Goal: Transaction & Acquisition: Purchase product/service

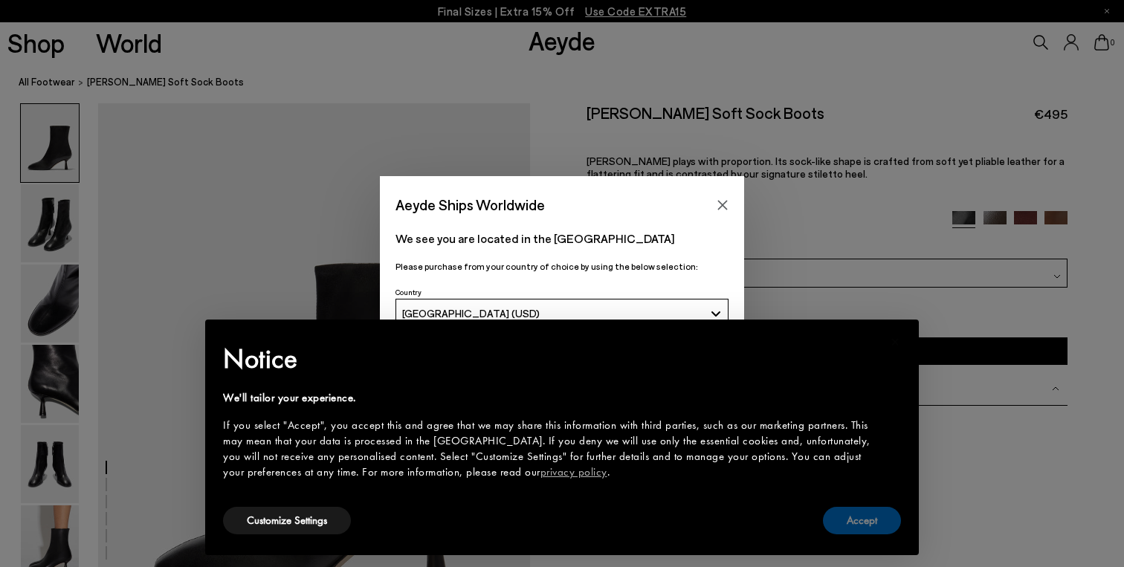
click at [854, 519] on button "Accept" at bounding box center [862, 521] width 78 height 28
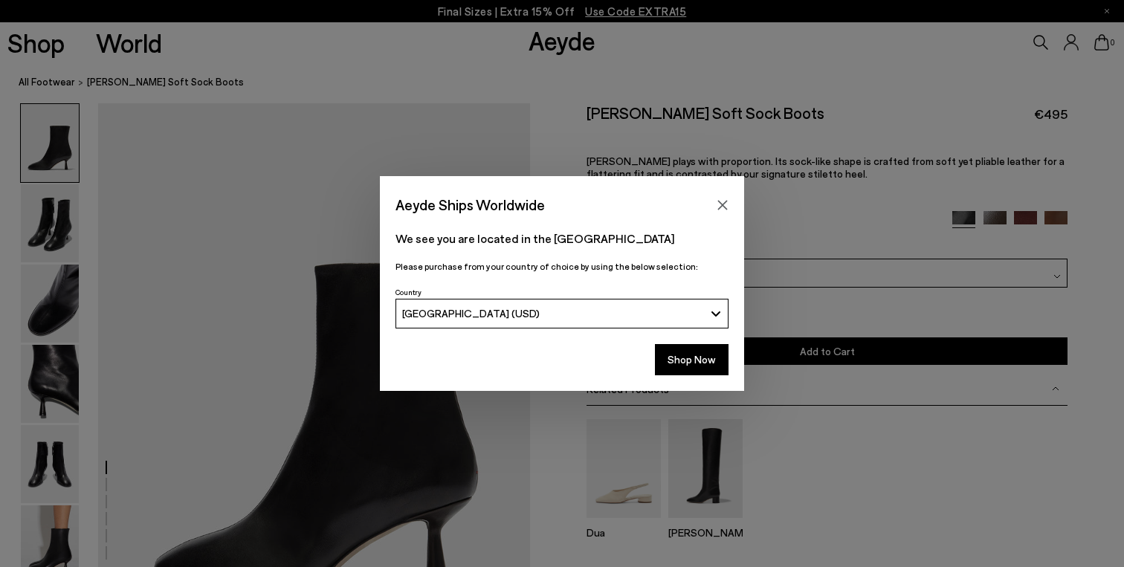
click at [54, 535] on div "Aeyde Ships Worldwide We see you are located in the [GEOGRAPHIC_DATA] Please pu…" at bounding box center [562, 283] width 1124 height 567
click at [716, 199] on button "Close" at bounding box center [722, 205] width 22 height 22
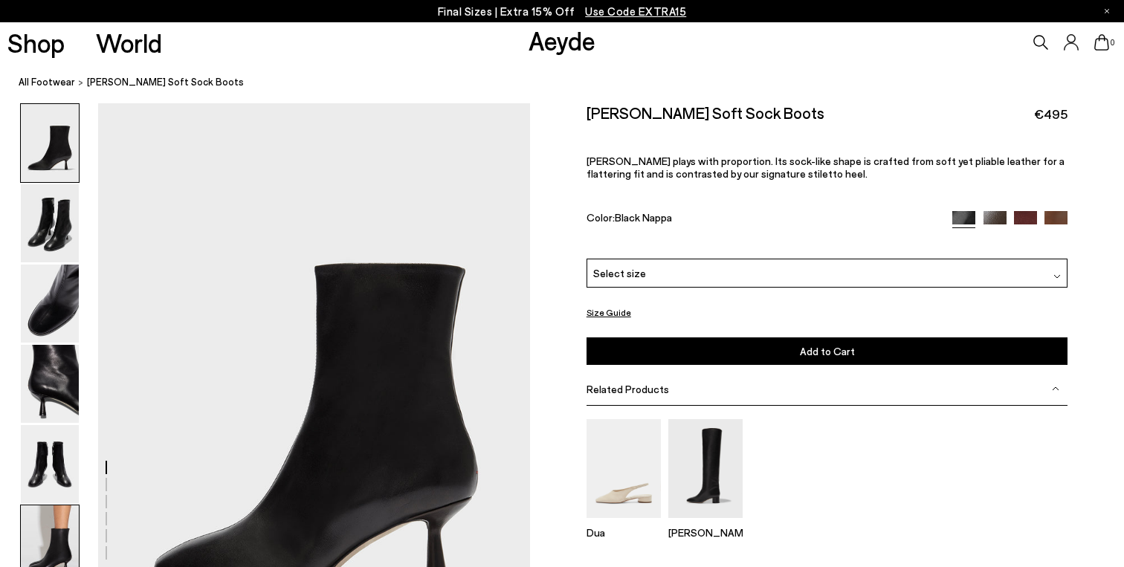
click at [51, 525] on img at bounding box center [50, 545] width 58 height 78
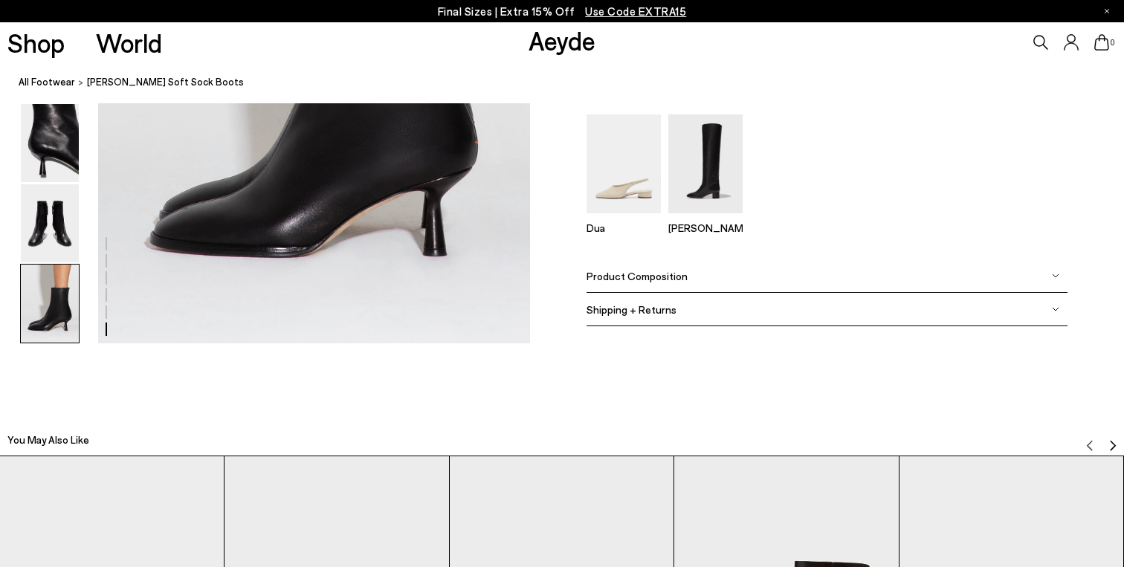
scroll to position [3220, 0]
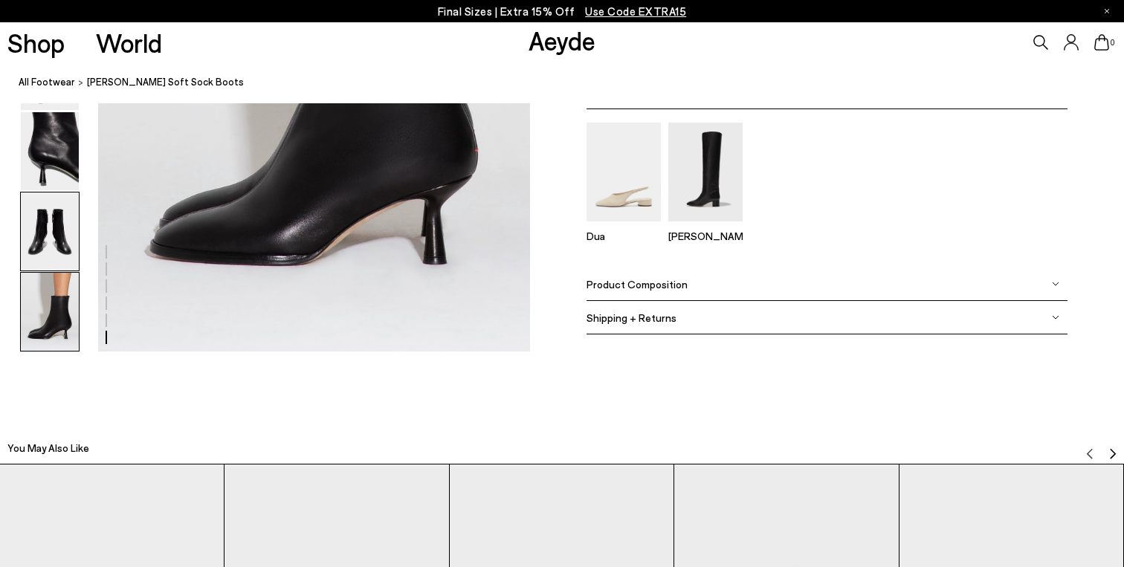
click at [57, 233] on img at bounding box center [50, 232] width 58 height 78
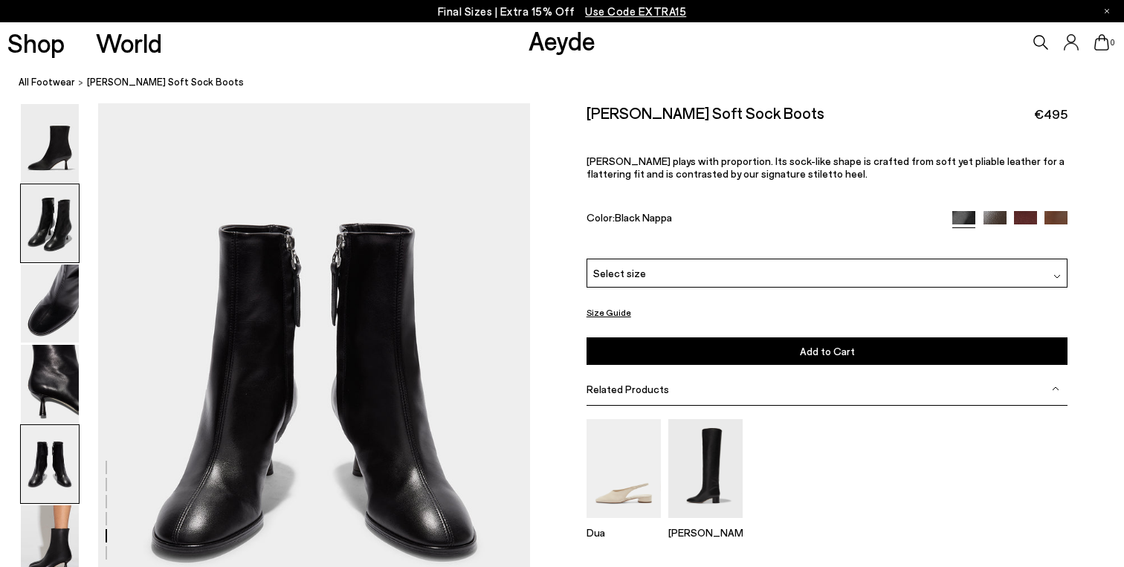
click at [55, 237] on img at bounding box center [50, 223] width 58 height 78
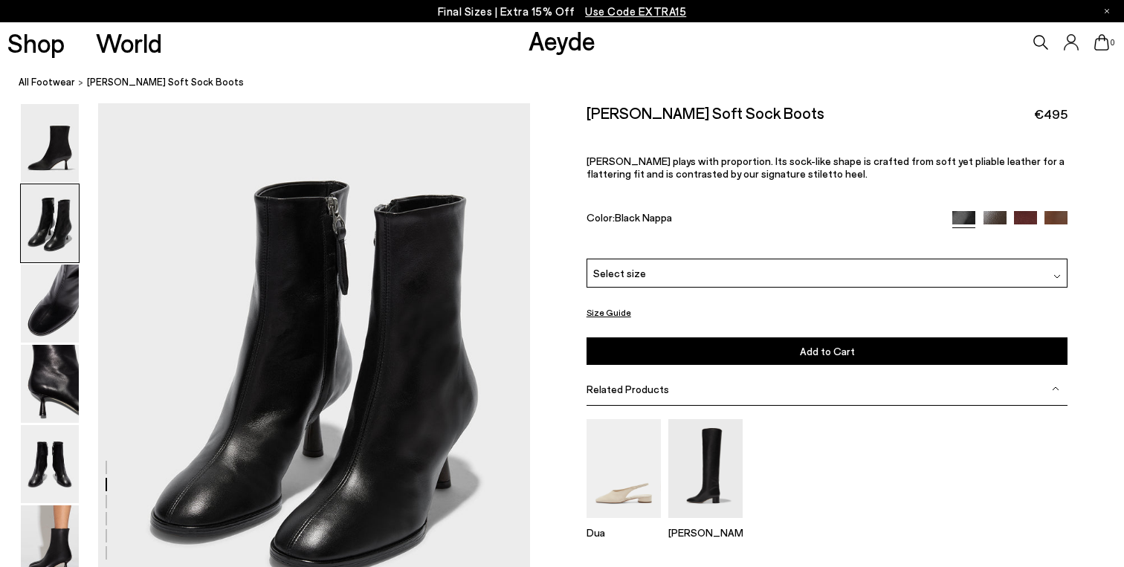
scroll to position [580, 0]
